Goal: Complete application form

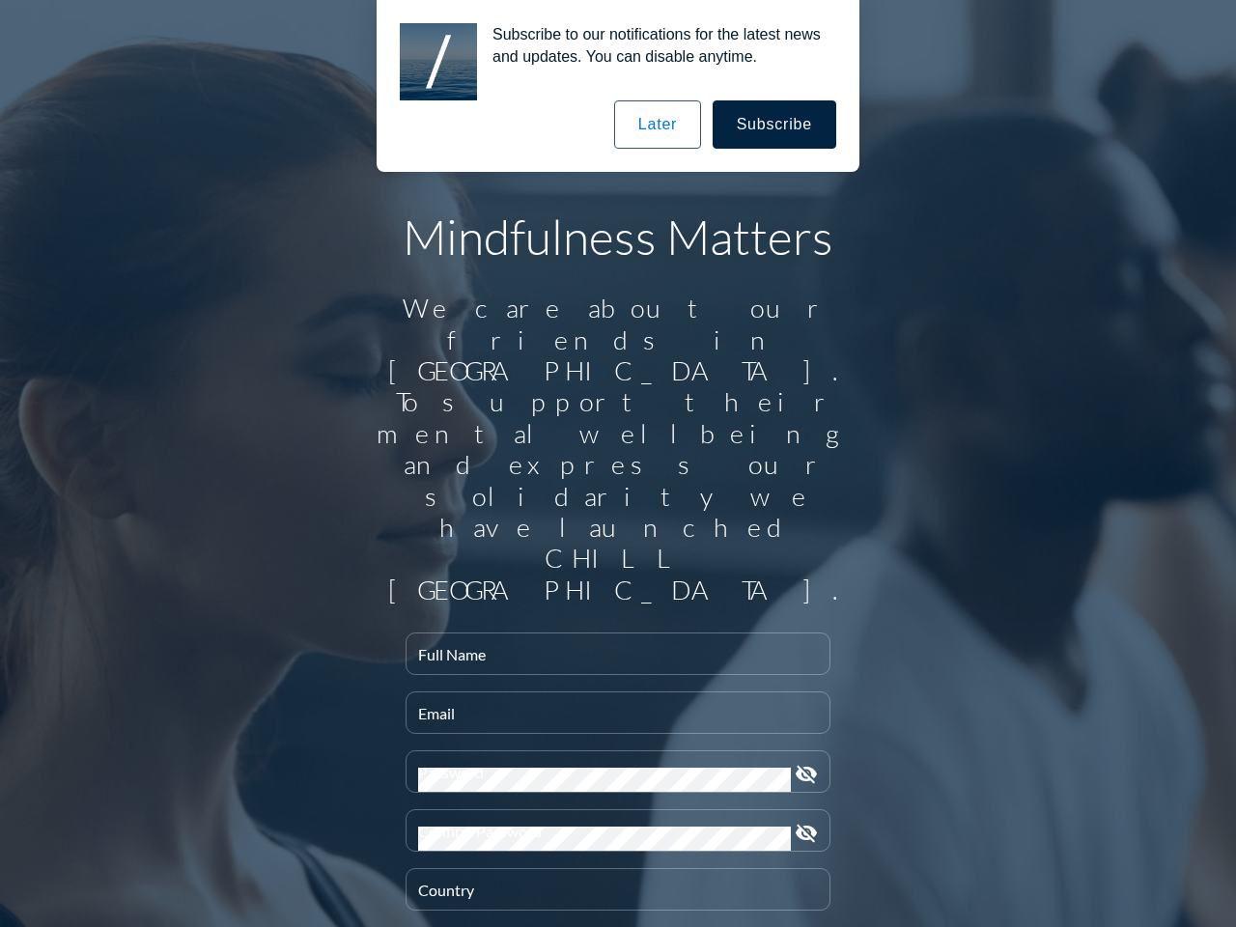
click at [610, 650] on input "Full Name" at bounding box center [618, 662] width 400 height 24
click at [610, 709] on input "Email" at bounding box center [618, 721] width 400 height 24
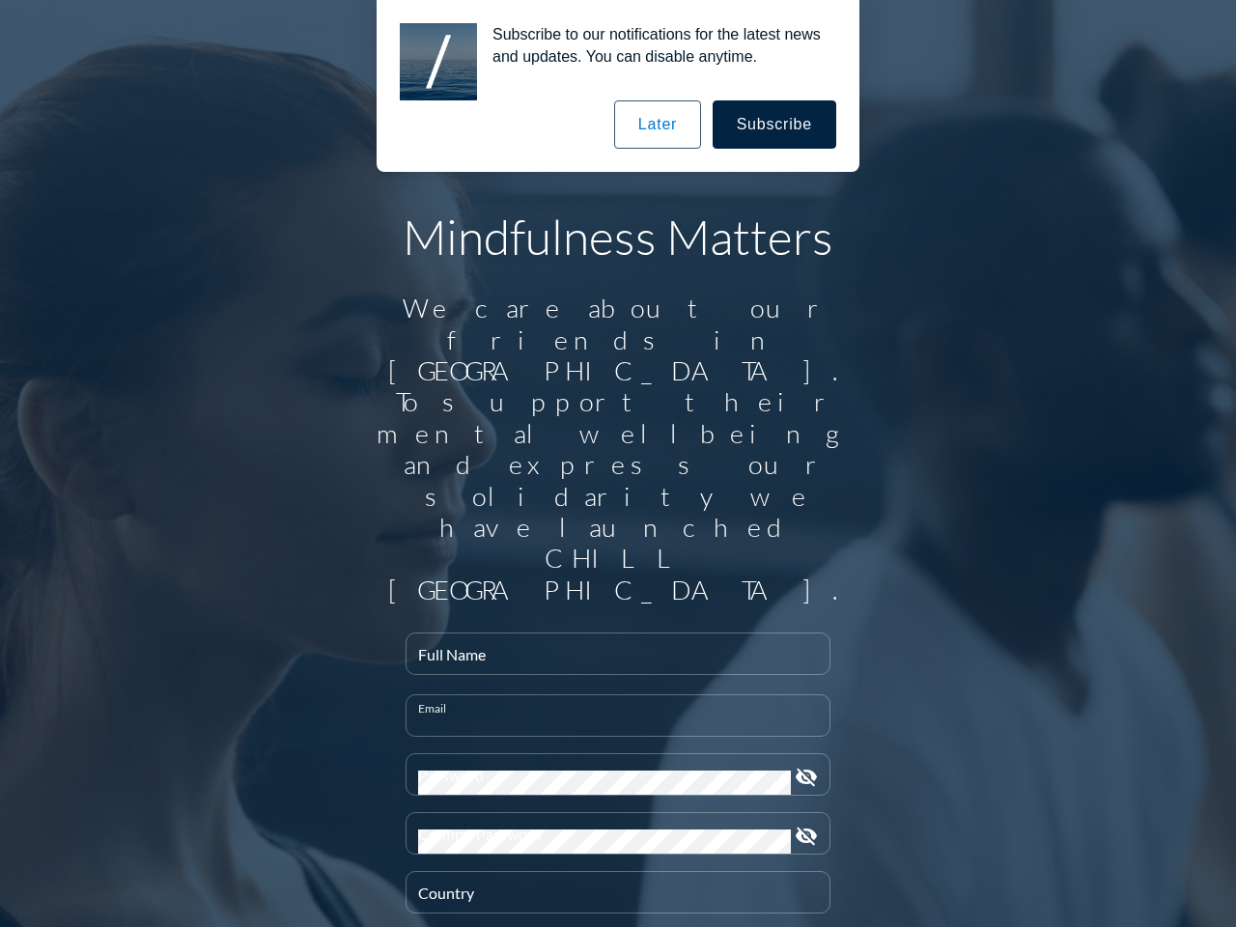
click at [610, 754] on div "Password" at bounding box center [604, 774] width 373 height 41
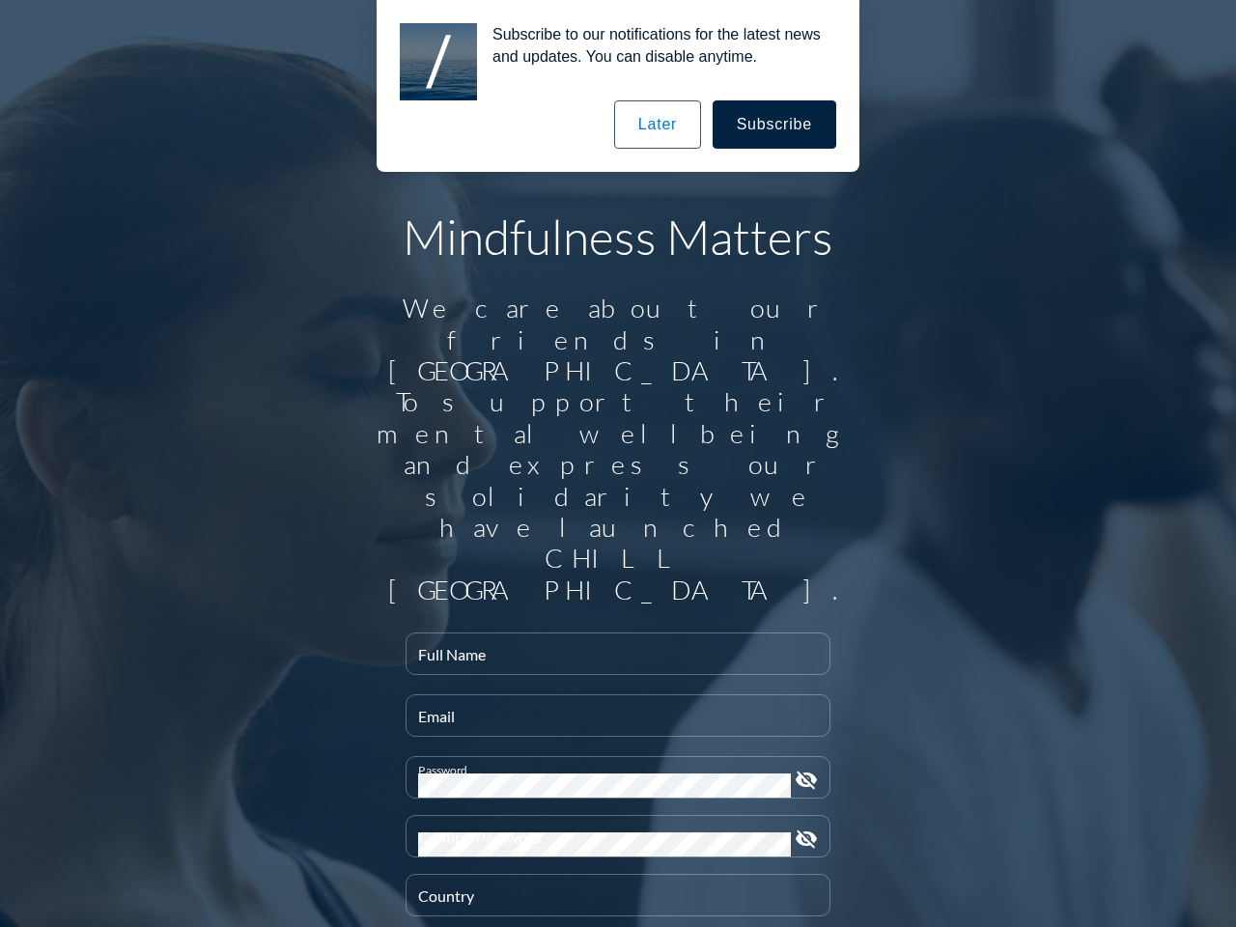
click at [799, 769] on icon "visibility_off" at bounding box center [806, 780] width 23 height 23
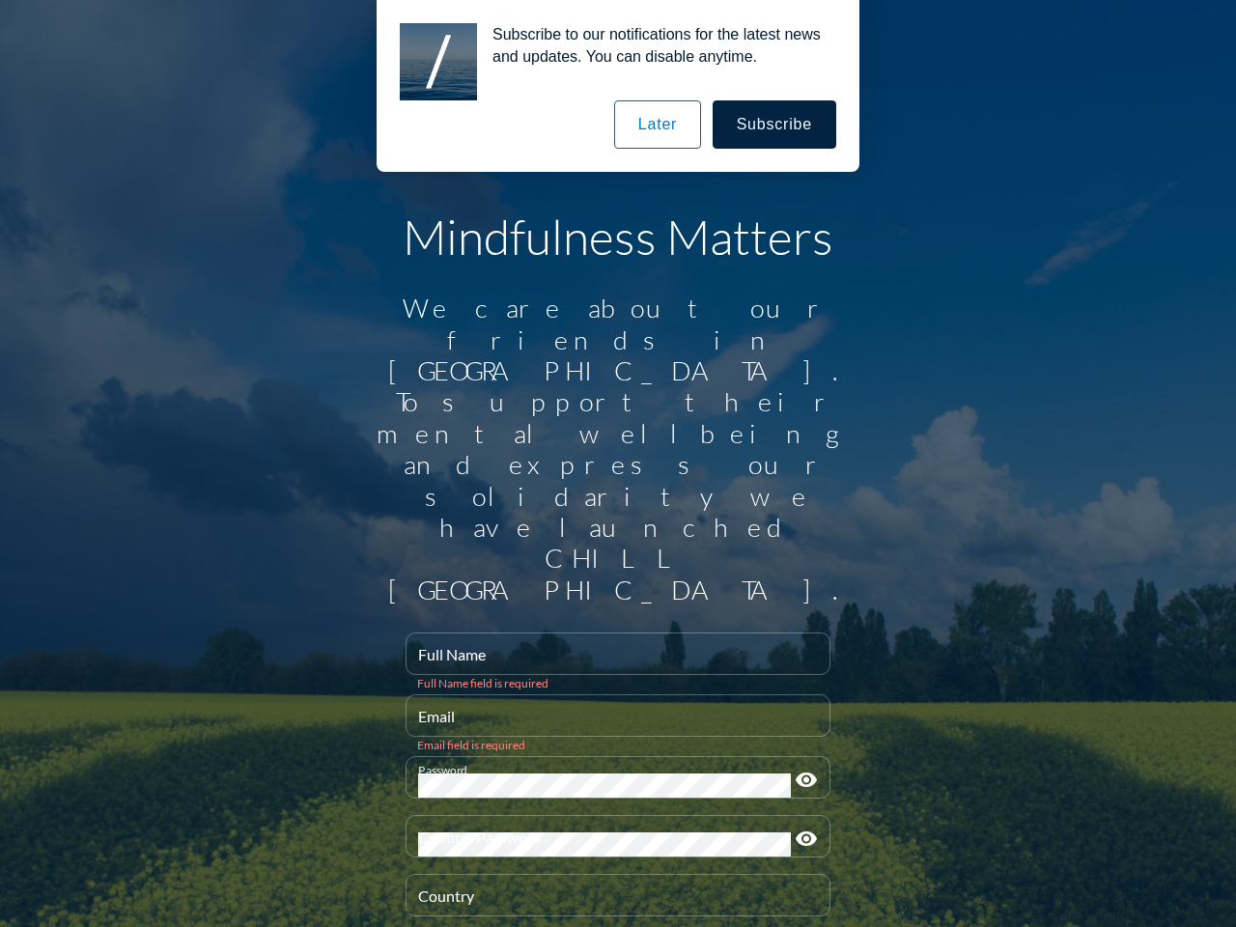
click at [610, 816] on div "Confirm Password" at bounding box center [604, 836] width 373 height 41
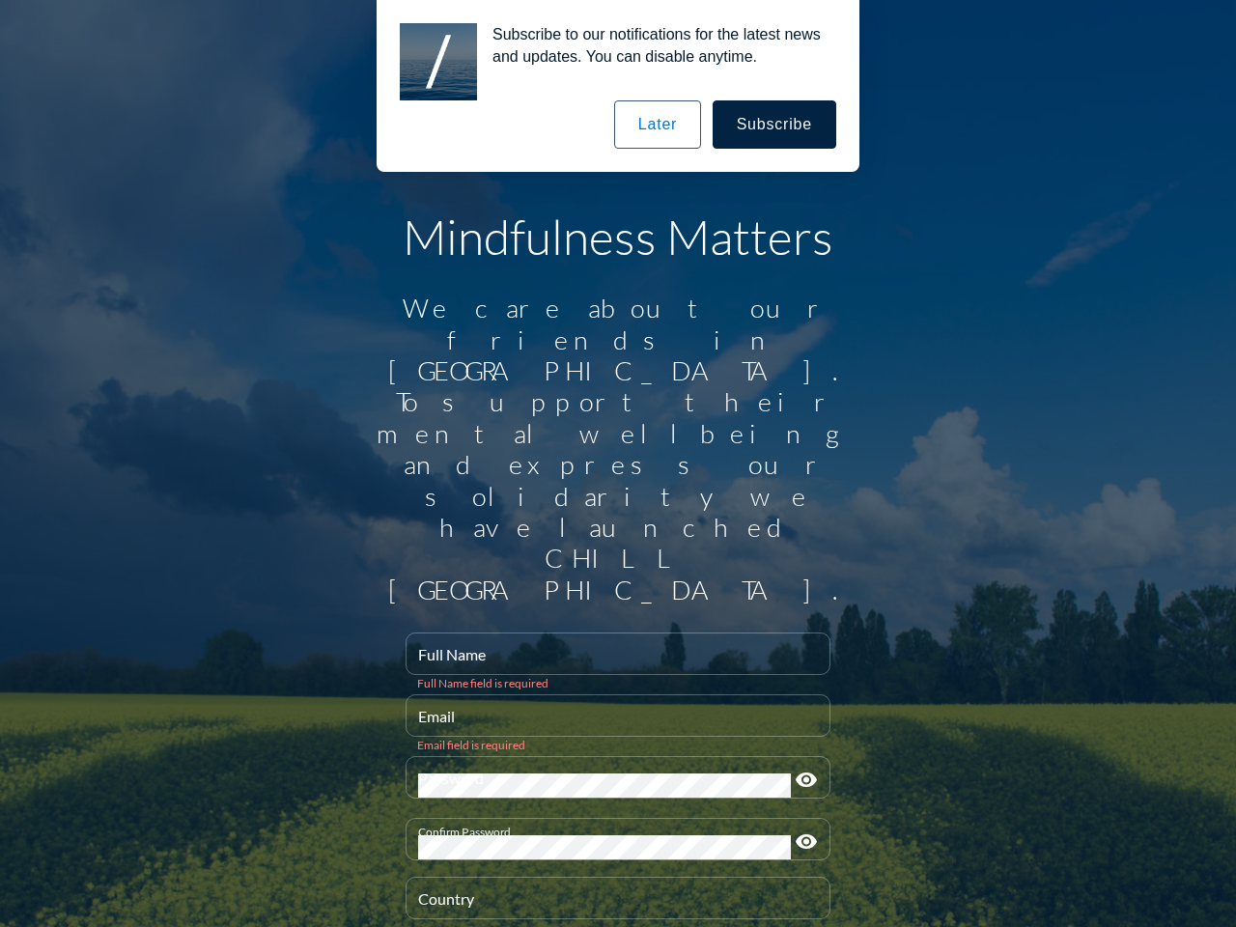
click at [799, 830] on icon "visibility" at bounding box center [806, 841] width 23 height 23
click at [610, 878] on div "Country" at bounding box center [618, 898] width 400 height 41
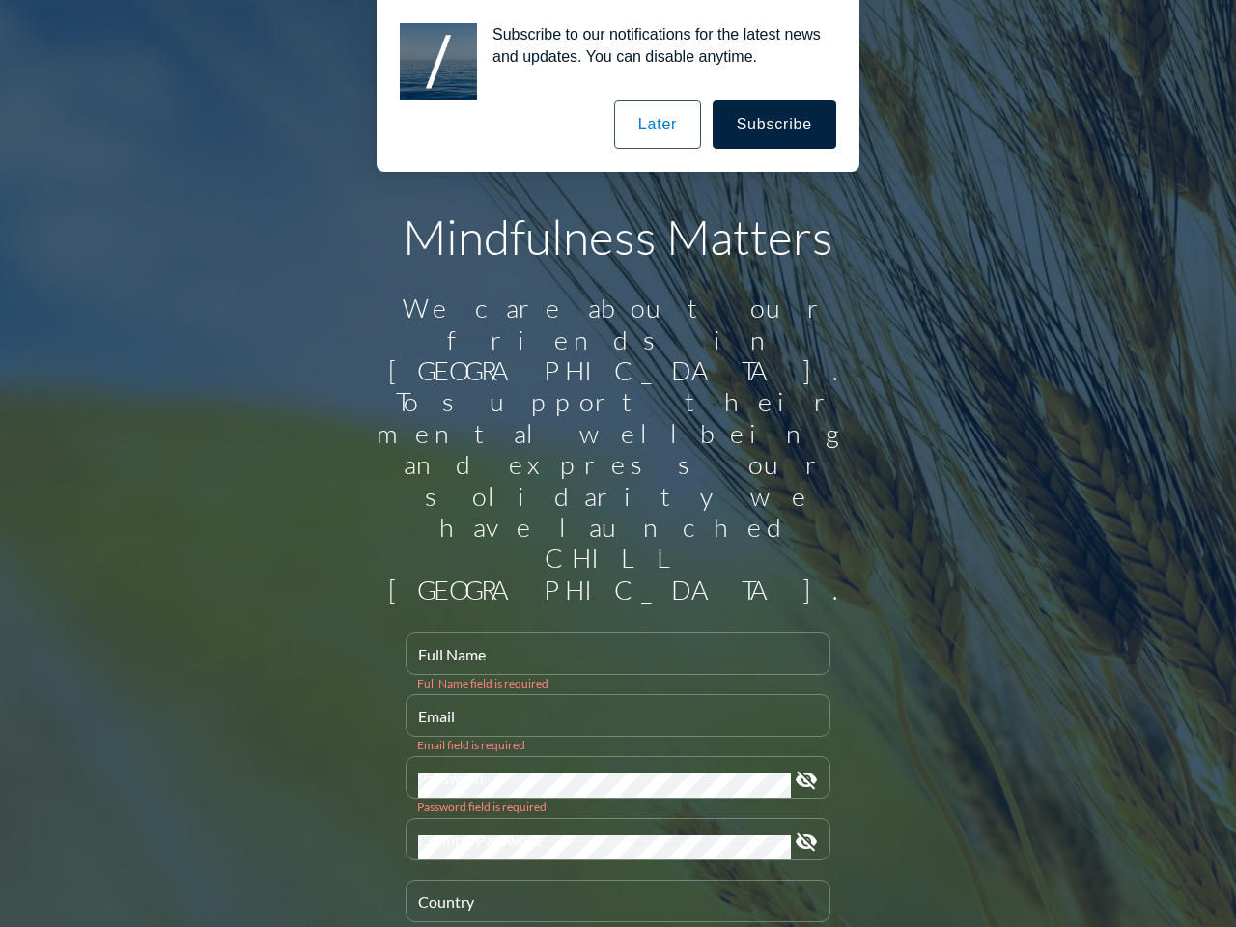
click at [775, 125] on button "Subscribe" at bounding box center [775, 124] width 124 height 48
